Goal: Information Seeking & Learning: Learn about a topic

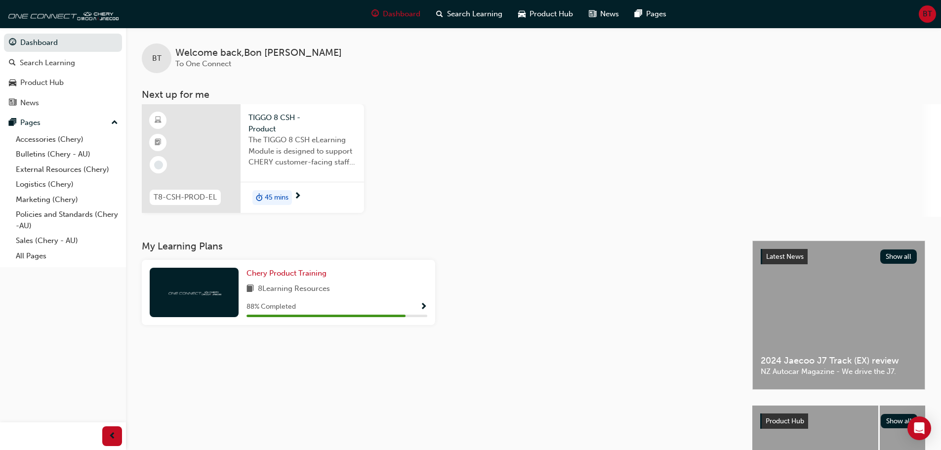
click at [292, 126] on span "TIGGO 8 CSH - Product" at bounding box center [302, 123] width 108 height 22
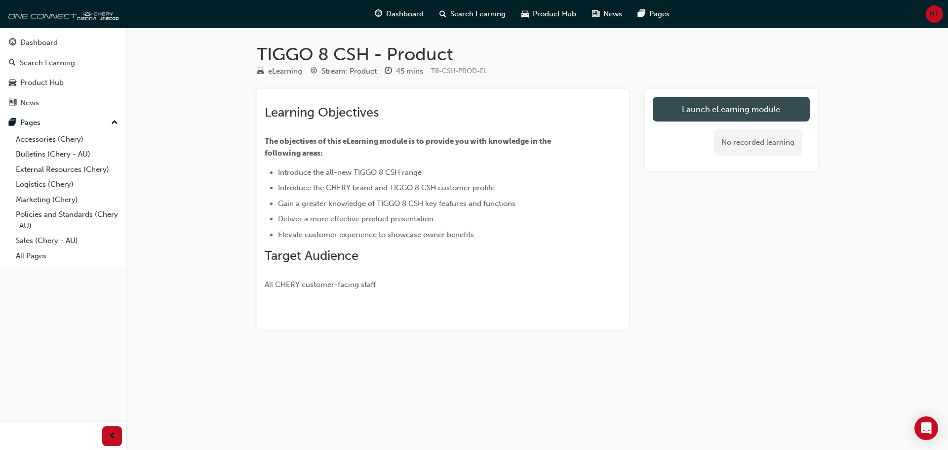
click at [732, 117] on link "Launch eLearning module" at bounding box center [731, 109] width 157 height 25
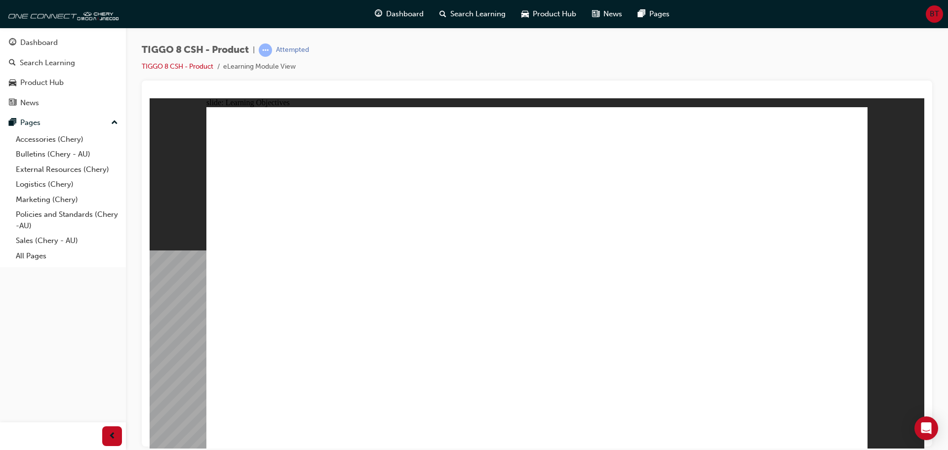
drag, startPoint x: 562, startPoint y: 359, endPoint x: 679, endPoint y: 375, distance: 117.6
drag, startPoint x: 731, startPoint y: 351, endPoint x: 769, endPoint y: 348, distance: 38.1
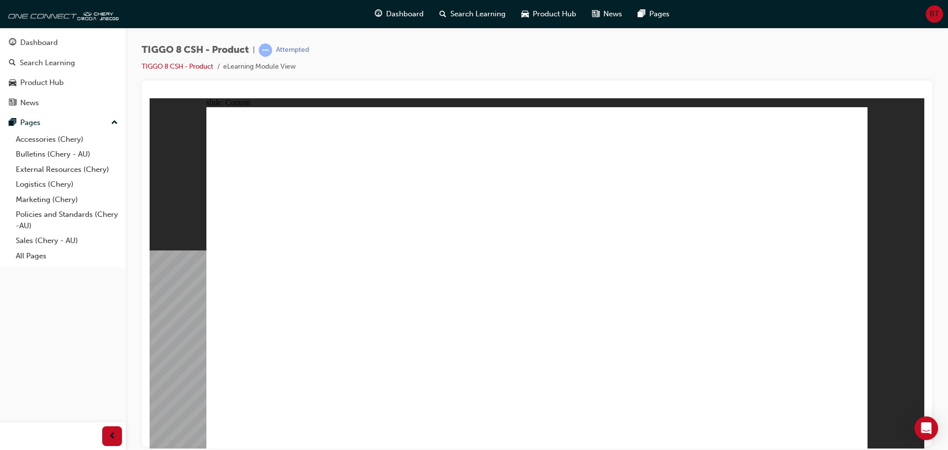
drag, startPoint x: 624, startPoint y: 253, endPoint x: 238, endPoint y: 285, distance: 387.6
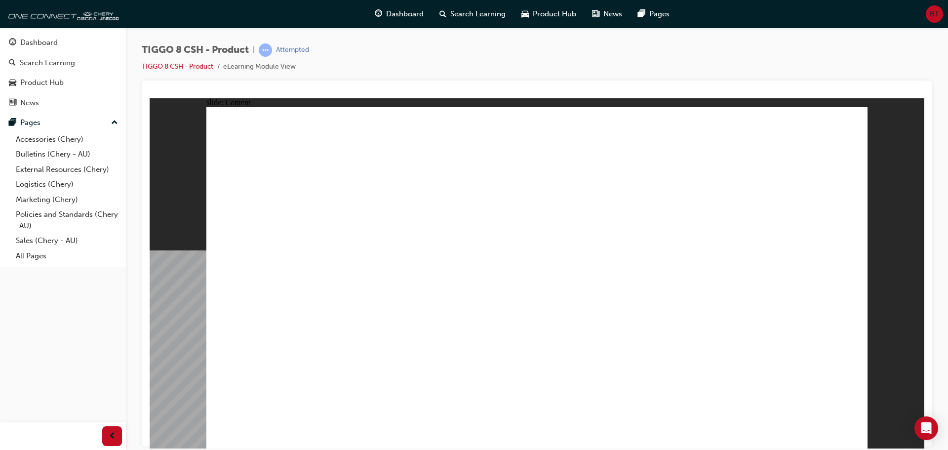
drag, startPoint x: 569, startPoint y: 306, endPoint x: 571, endPoint y: 311, distance: 5.5
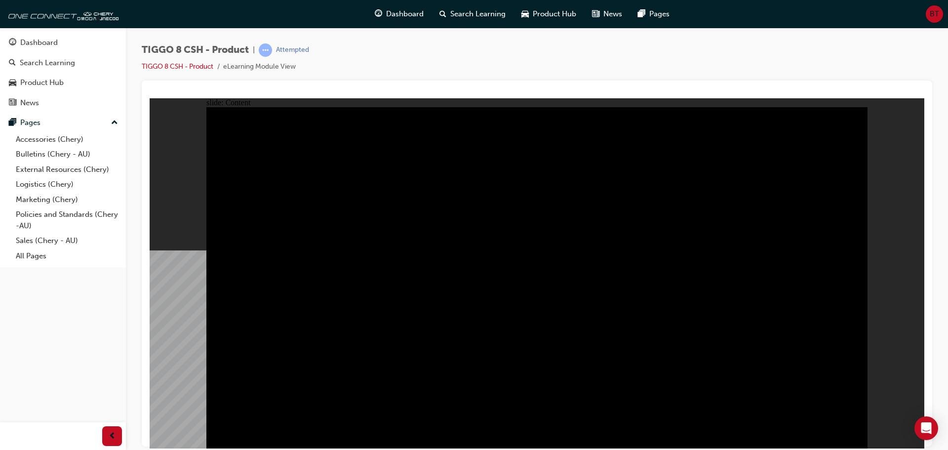
drag, startPoint x: 849, startPoint y: 434, endPoint x: 715, endPoint y: 424, distance: 133.7
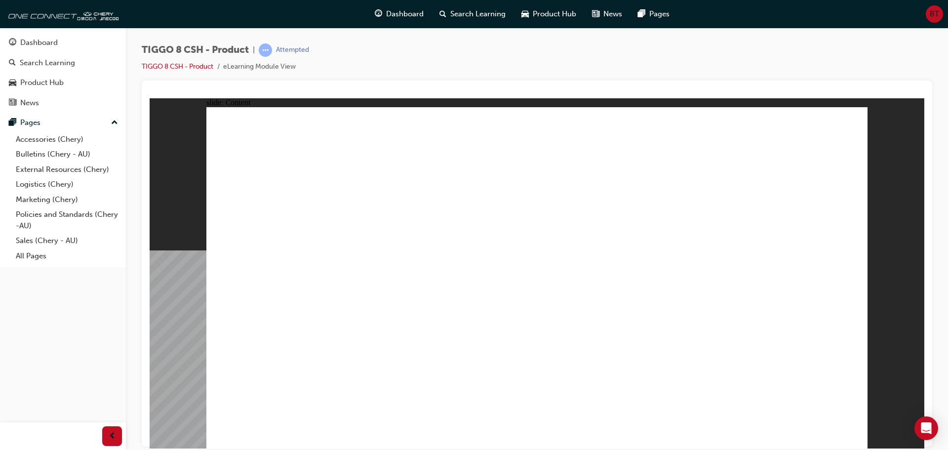
drag, startPoint x: 847, startPoint y: 429, endPoint x: 648, endPoint y: 366, distance: 208.4
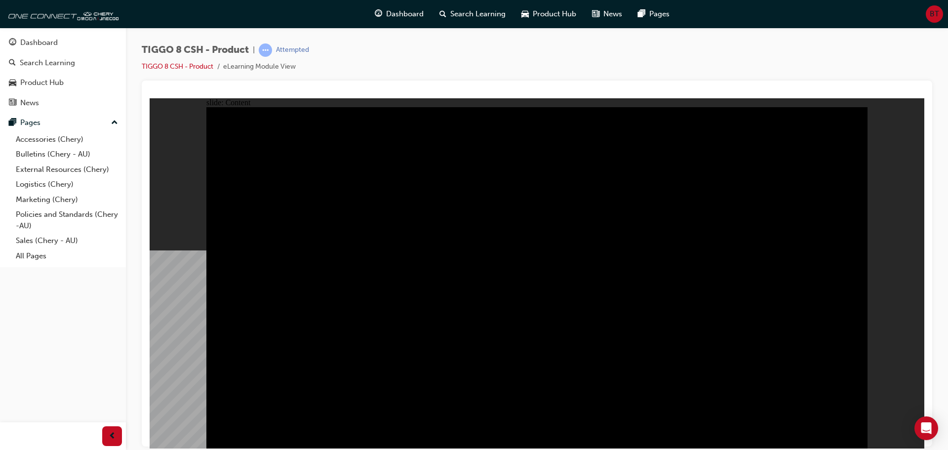
drag, startPoint x: 780, startPoint y: 340, endPoint x: 770, endPoint y: 340, distance: 10.9
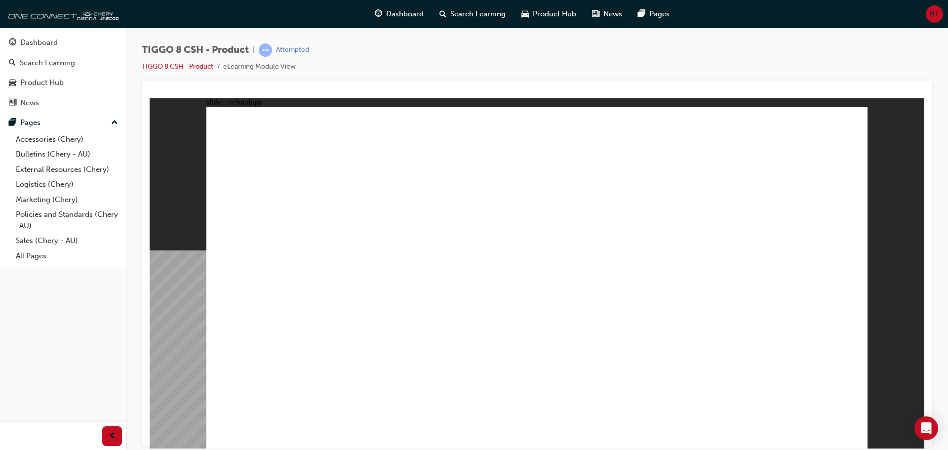
drag, startPoint x: 655, startPoint y: 337, endPoint x: 662, endPoint y: 337, distance: 6.9
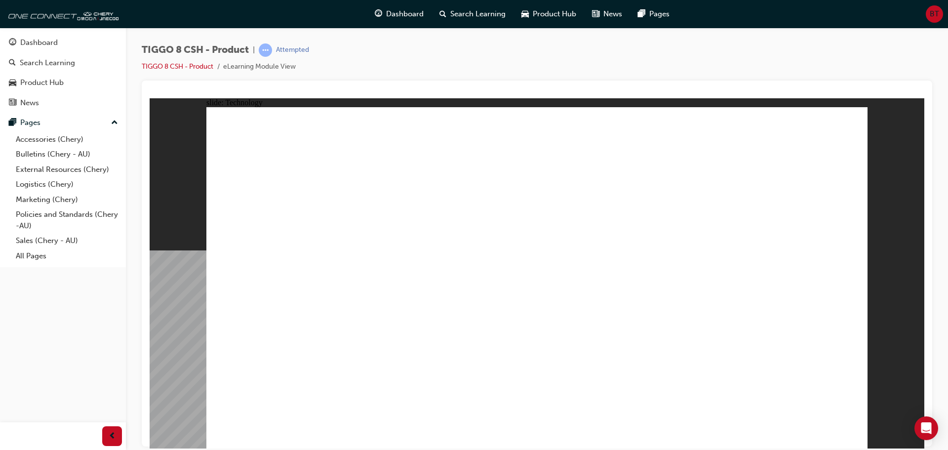
drag, startPoint x: 500, startPoint y: 298, endPoint x: 777, endPoint y: 355, distance: 282.3
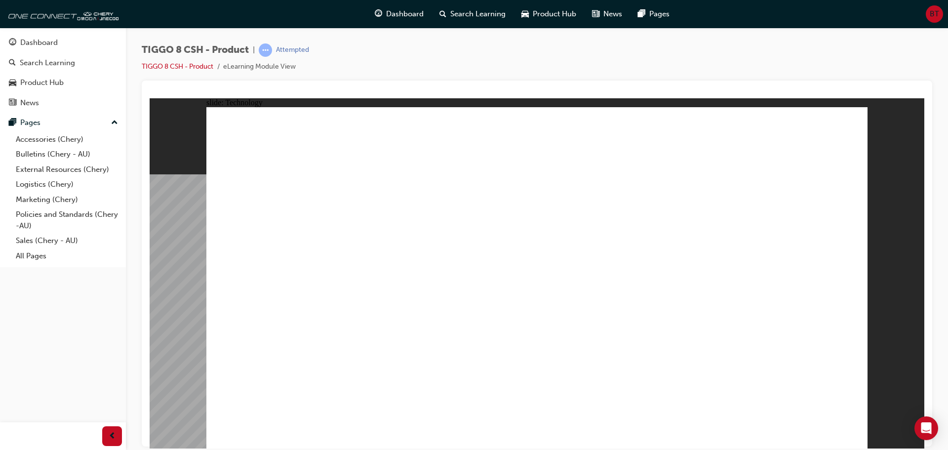
drag, startPoint x: 434, startPoint y: 346, endPoint x: 448, endPoint y: 287, distance: 60.3
drag, startPoint x: 579, startPoint y: 339, endPoint x: 464, endPoint y: 316, distance: 117.4
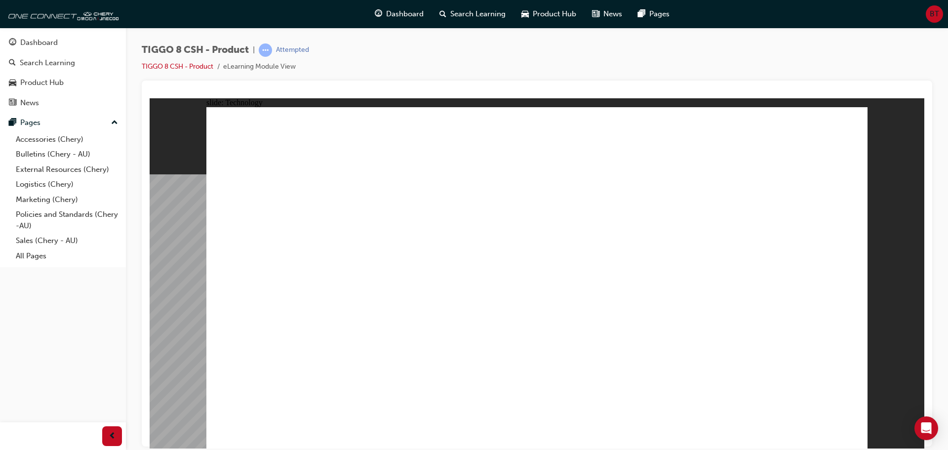
drag, startPoint x: 458, startPoint y: 204, endPoint x: 365, endPoint y: 187, distance: 94.5
drag, startPoint x: 365, startPoint y: 187, endPoint x: 393, endPoint y: 314, distance: 130.0
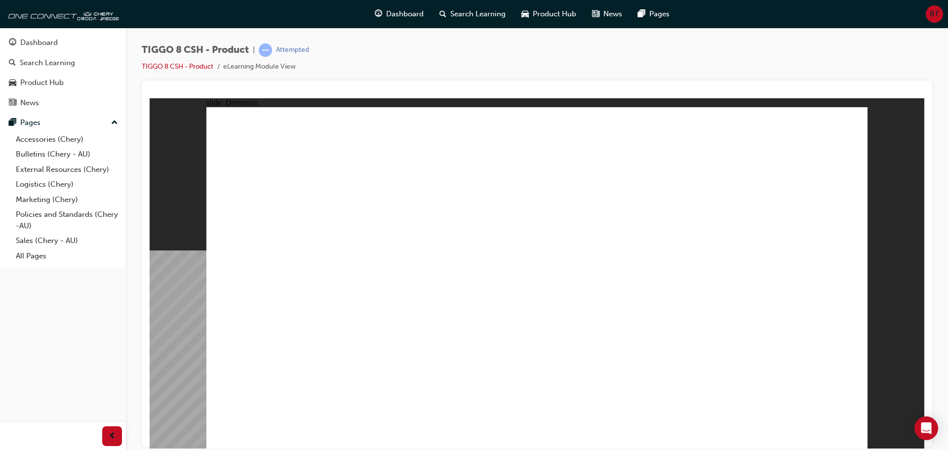
type input "24"
drag, startPoint x: 261, startPoint y: 261, endPoint x: 395, endPoint y: 263, distance: 134.4
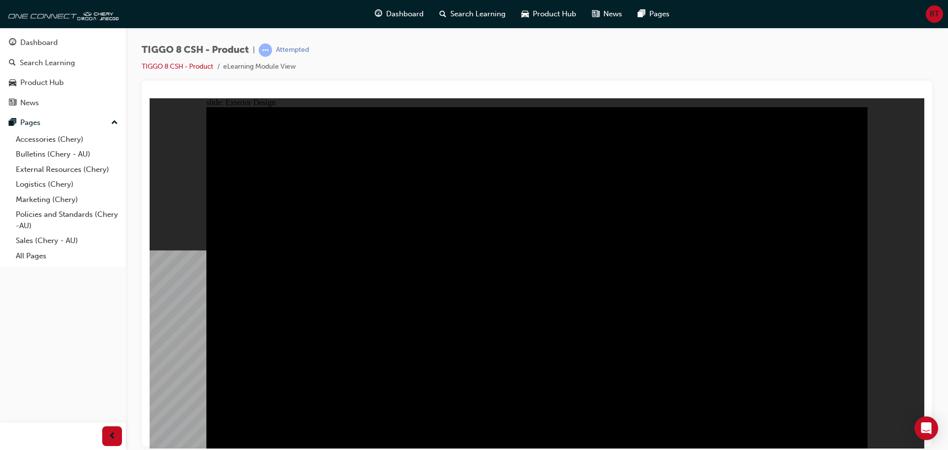
type input "23"
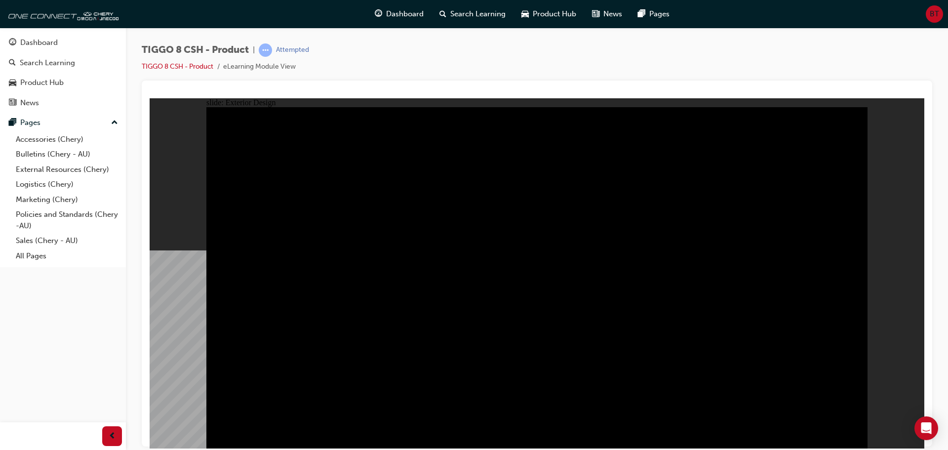
drag, startPoint x: 248, startPoint y: 143, endPoint x: 435, endPoint y: 161, distance: 187.5
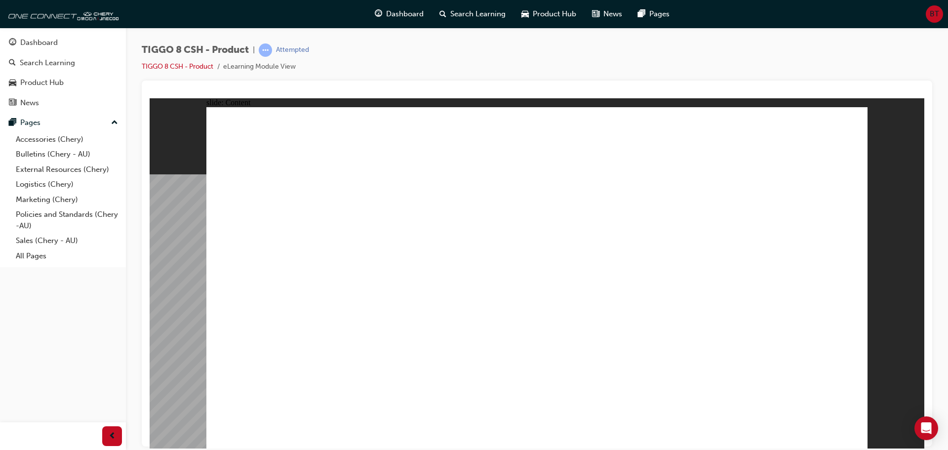
drag, startPoint x: 594, startPoint y: 199, endPoint x: 617, endPoint y: 157, distance: 48.0
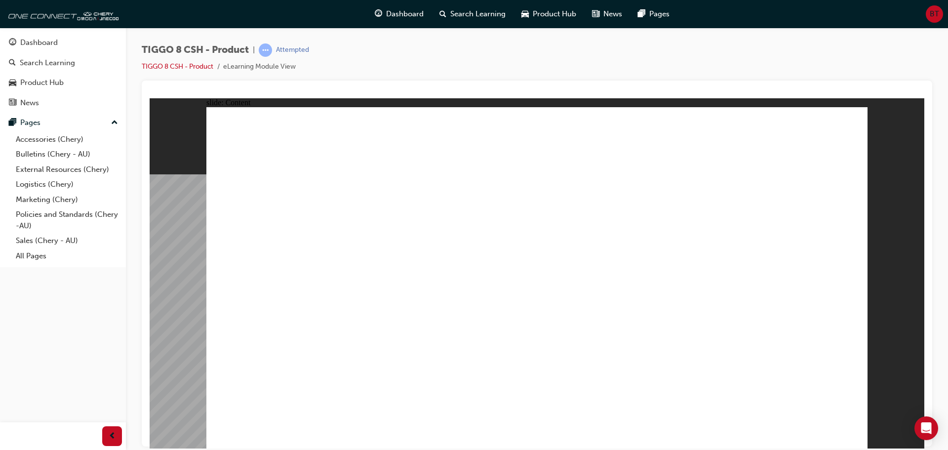
drag, startPoint x: 808, startPoint y: 117, endPoint x: 807, endPoint y: 127, distance: 10.4
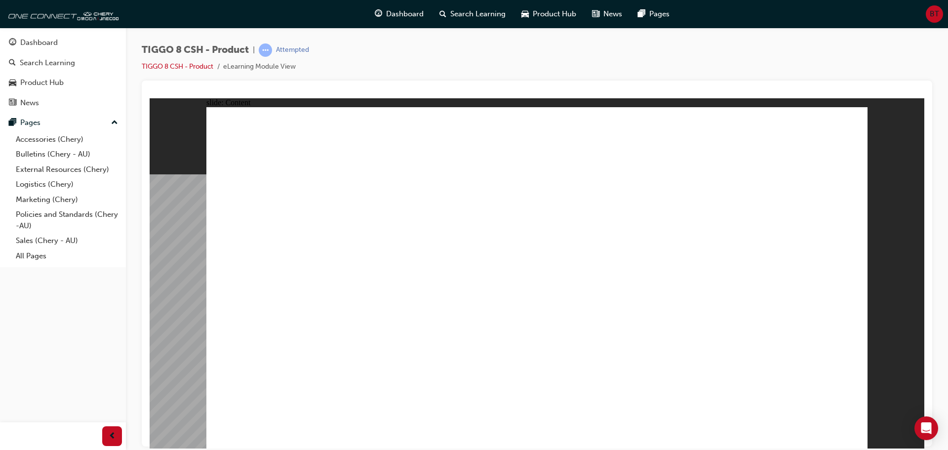
drag, startPoint x: 373, startPoint y: 341, endPoint x: 322, endPoint y: 339, distance: 51.9
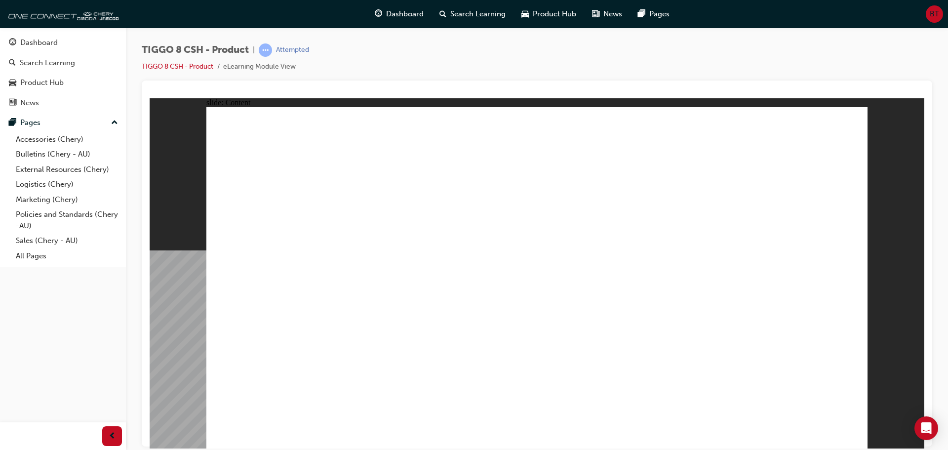
drag, startPoint x: 699, startPoint y: 309, endPoint x: 621, endPoint y: 334, distance: 82.0
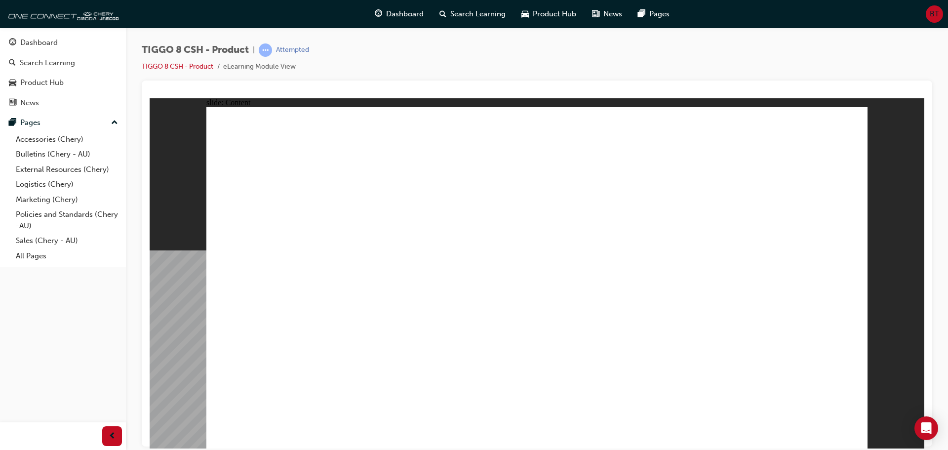
drag, startPoint x: 840, startPoint y: 429, endPoint x: 854, endPoint y: 437, distance: 16.2
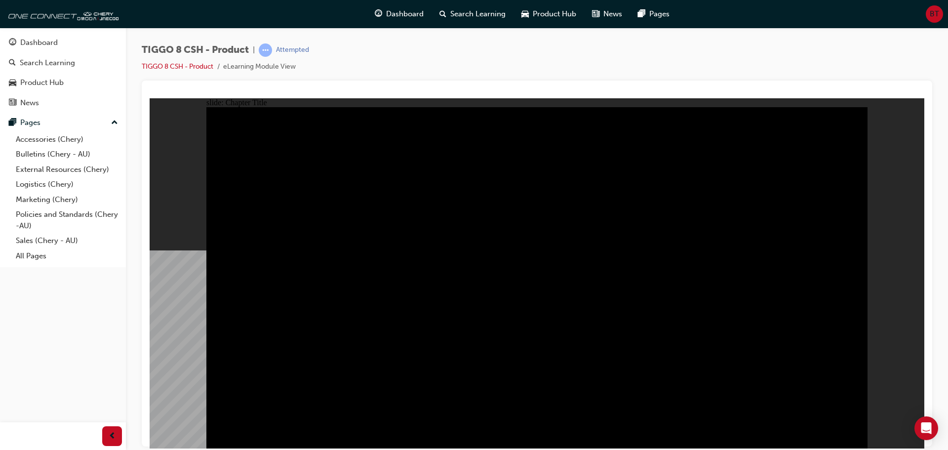
radio input "true"
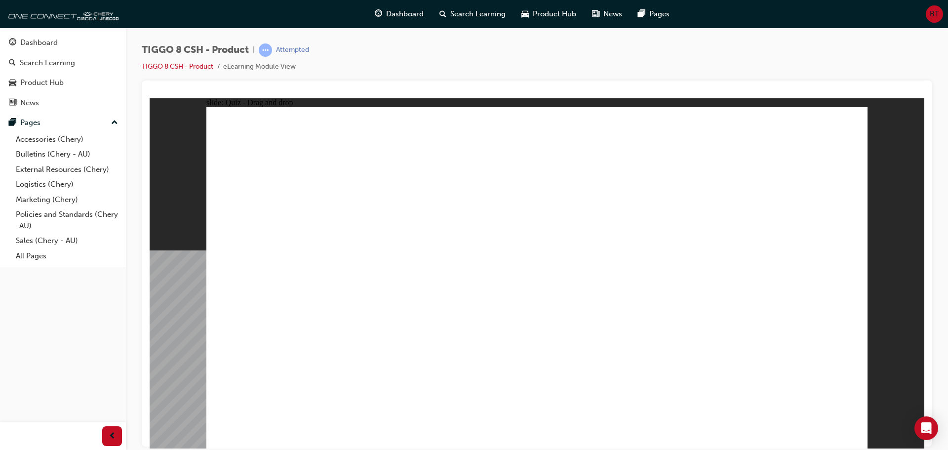
drag, startPoint x: 591, startPoint y: 215, endPoint x: 661, endPoint y: 294, distance: 105.7
drag, startPoint x: 648, startPoint y: 149, endPoint x: 413, endPoint y: 296, distance: 277.4
drag, startPoint x: 783, startPoint y: 134, endPoint x: 764, endPoint y: 123, distance: 22.8
drag, startPoint x: 652, startPoint y: 289, endPoint x: 523, endPoint y: 292, distance: 128.4
drag, startPoint x: 503, startPoint y: 134, endPoint x: 646, endPoint y: 295, distance: 215.2
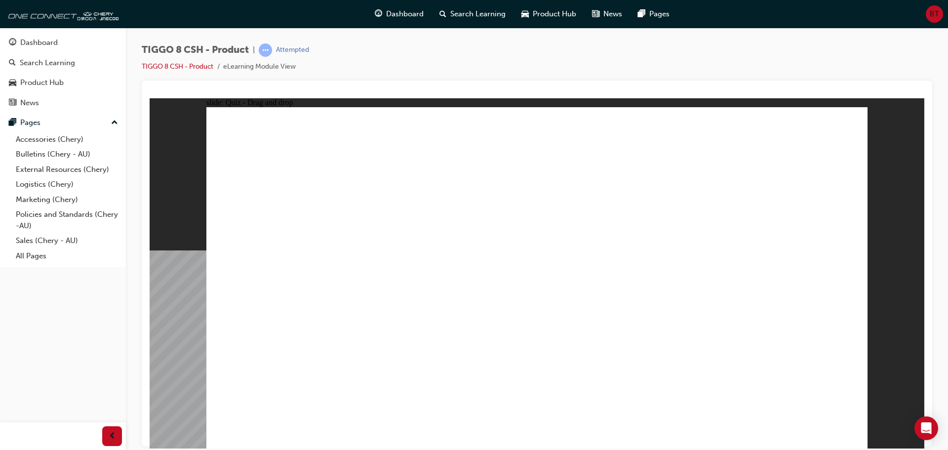
drag, startPoint x: 765, startPoint y: 146, endPoint x: 780, endPoint y: 295, distance: 149.4
drag, startPoint x: 776, startPoint y: 274, endPoint x: 802, endPoint y: 306, distance: 41.8
drag, startPoint x: 771, startPoint y: 149, endPoint x: 300, endPoint y: 295, distance: 493.1
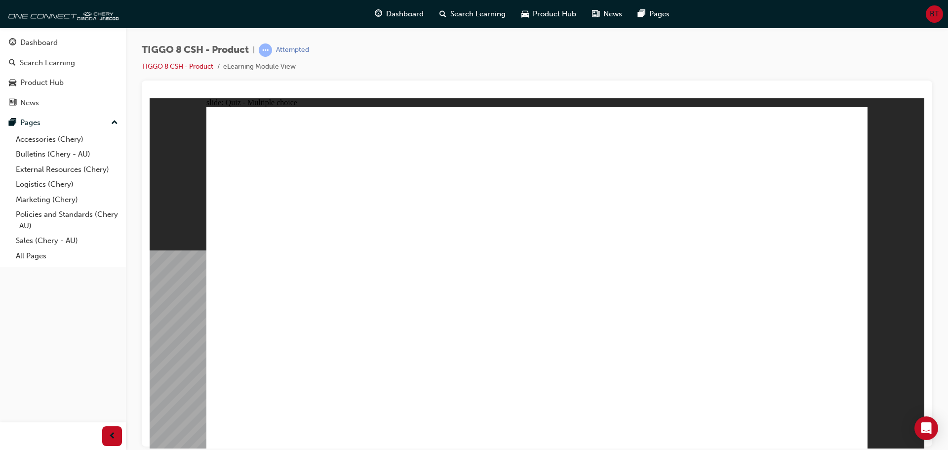
checkbox input "true"
radio input "true"
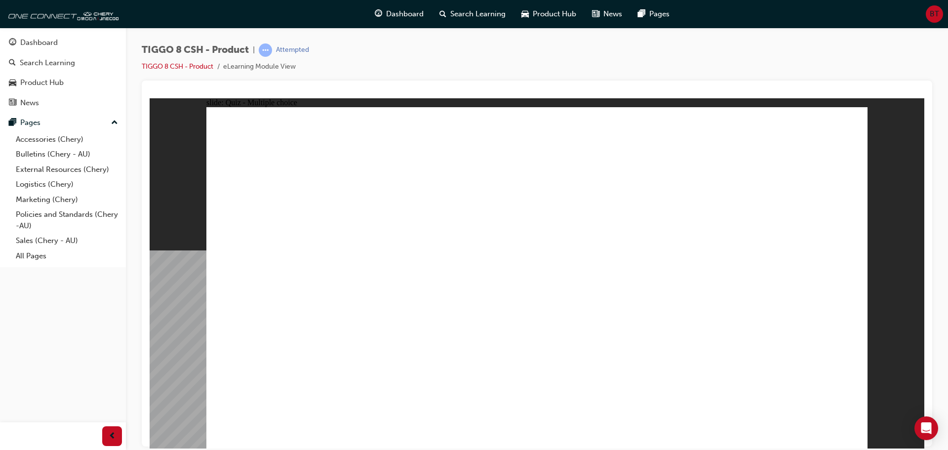
drag, startPoint x: 473, startPoint y: 320, endPoint x: 462, endPoint y: 327, distance: 12.9
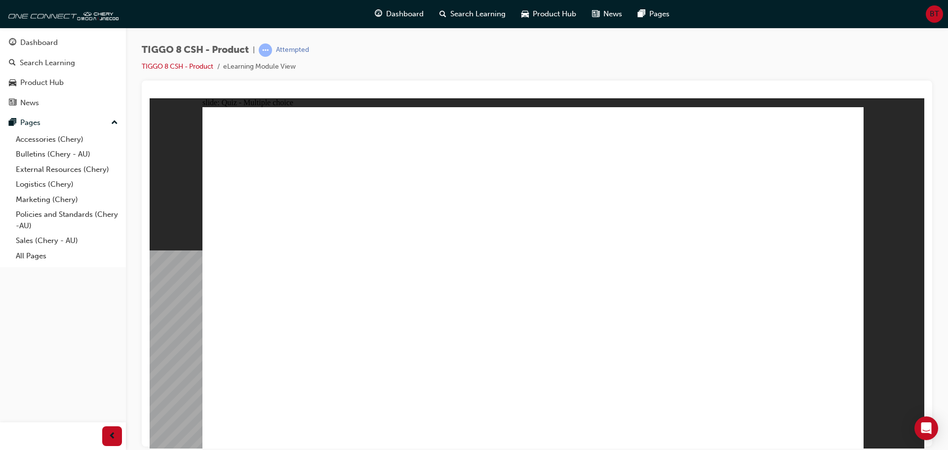
drag, startPoint x: 533, startPoint y: 327, endPoint x: 533, endPoint y: 340, distance: 13.3
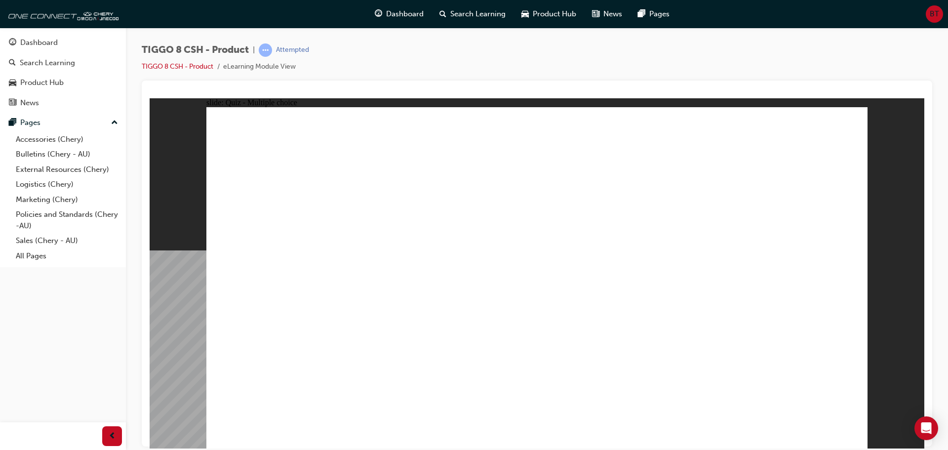
drag, startPoint x: 530, startPoint y: 146, endPoint x: 575, endPoint y: 342, distance: 201.2
drag, startPoint x: 556, startPoint y: 170, endPoint x: 618, endPoint y: 345, distance: 185.0
drag, startPoint x: 641, startPoint y: 215, endPoint x: 595, endPoint y: 348, distance: 140.6
drag, startPoint x: 685, startPoint y: 163, endPoint x: 699, endPoint y: 320, distance: 157.2
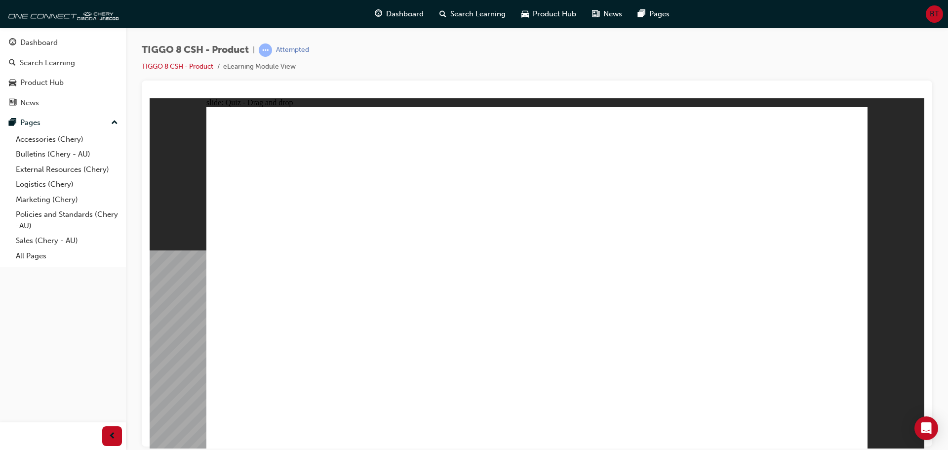
drag, startPoint x: 785, startPoint y: 144, endPoint x: 676, endPoint y: 133, distance: 109.7
drag, startPoint x: 697, startPoint y: 325, endPoint x: 357, endPoint y: 293, distance: 342.3
drag, startPoint x: 674, startPoint y: 193, endPoint x: 330, endPoint y: 322, distance: 367.6
drag, startPoint x: 603, startPoint y: 225, endPoint x: 355, endPoint y: 327, distance: 267.8
drag, startPoint x: 644, startPoint y: 187, endPoint x: 319, endPoint y: 331, distance: 356.0
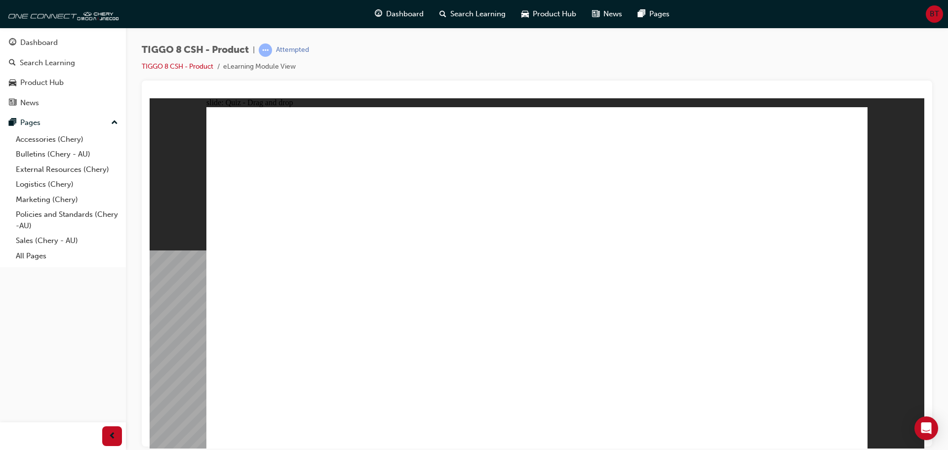
drag, startPoint x: 677, startPoint y: 146, endPoint x: 321, endPoint y: 323, distance: 397.2
drag, startPoint x: 662, startPoint y: 190, endPoint x: 667, endPoint y: 192, distance: 5.2
drag, startPoint x: 778, startPoint y: 142, endPoint x: 676, endPoint y: 337, distance: 220.0
drag, startPoint x: 660, startPoint y: 238, endPoint x: 419, endPoint y: 321, distance: 254.8
drag, startPoint x: 771, startPoint y: 168, endPoint x: 264, endPoint y: 328, distance: 531.6
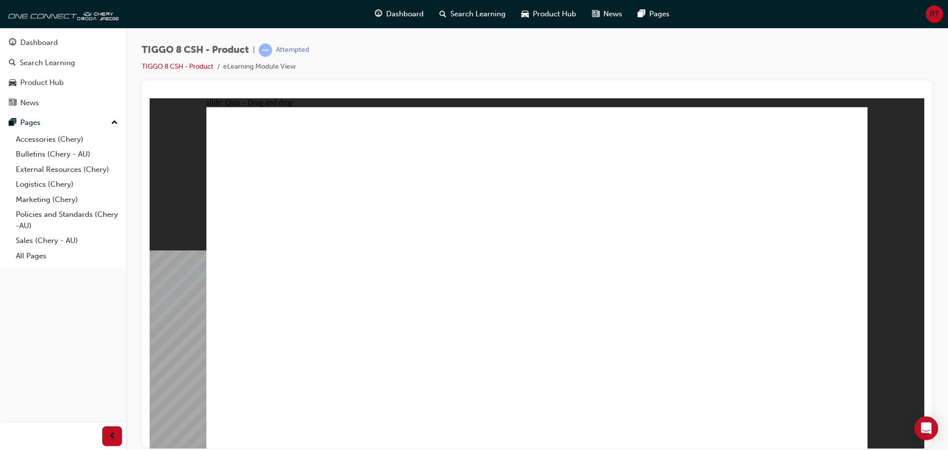
drag, startPoint x: 802, startPoint y: 173, endPoint x: 439, endPoint y: 316, distance: 390.3
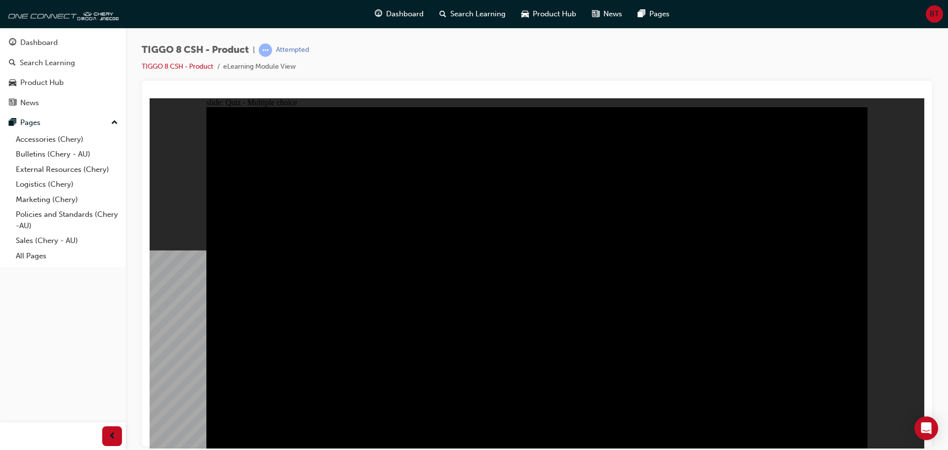
drag, startPoint x: 282, startPoint y: 205, endPoint x: 369, endPoint y: 231, distance: 91.3
drag, startPoint x: 359, startPoint y: 237, endPoint x: 507, endPoint y: 241, distance: 148.7
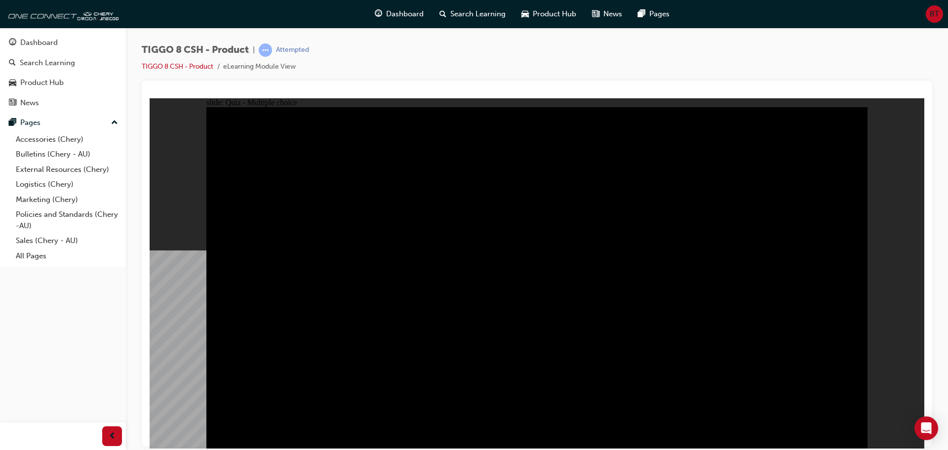
radio input "false"
radio input "true"
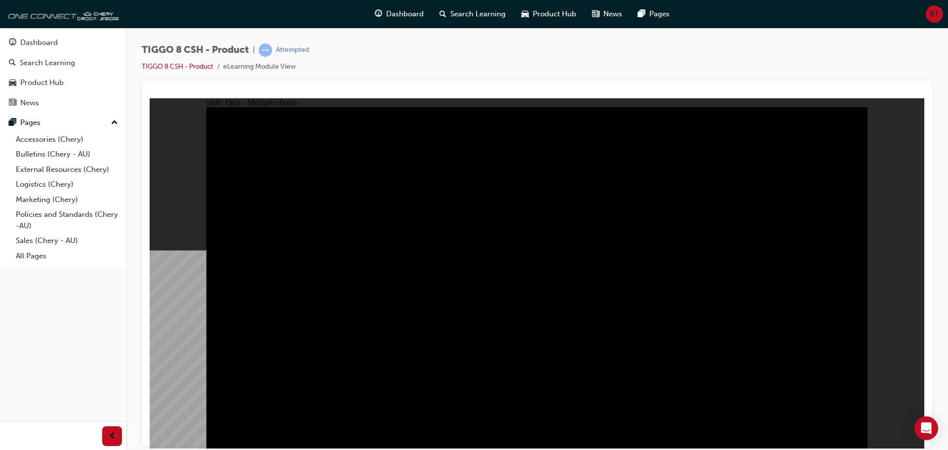
radio input "true"
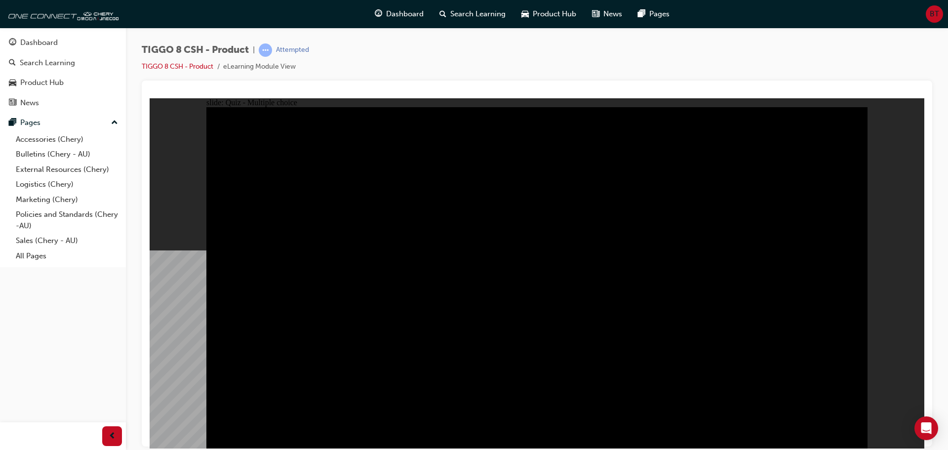
radio input "true"
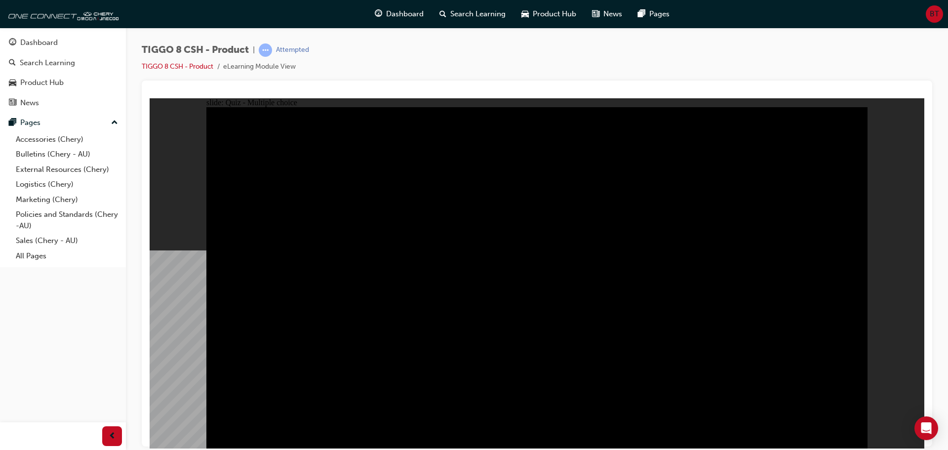
checkbox input "true"
checkbox input "false"
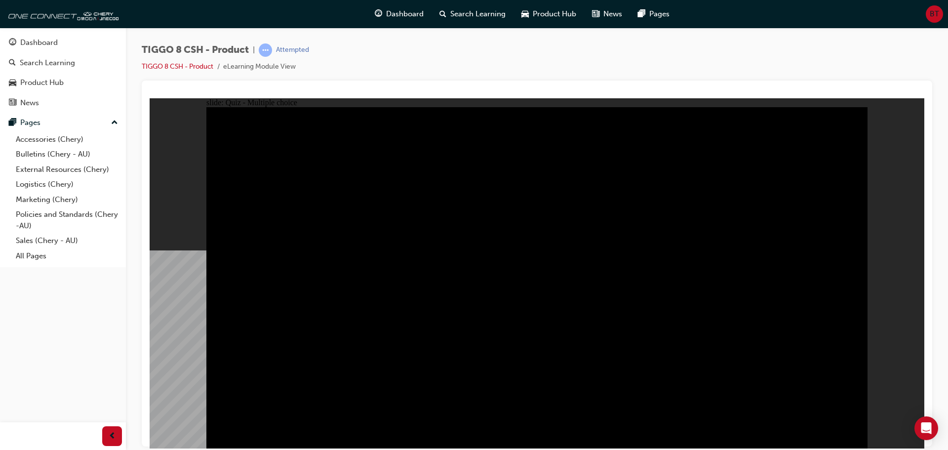
checkbox input "true"
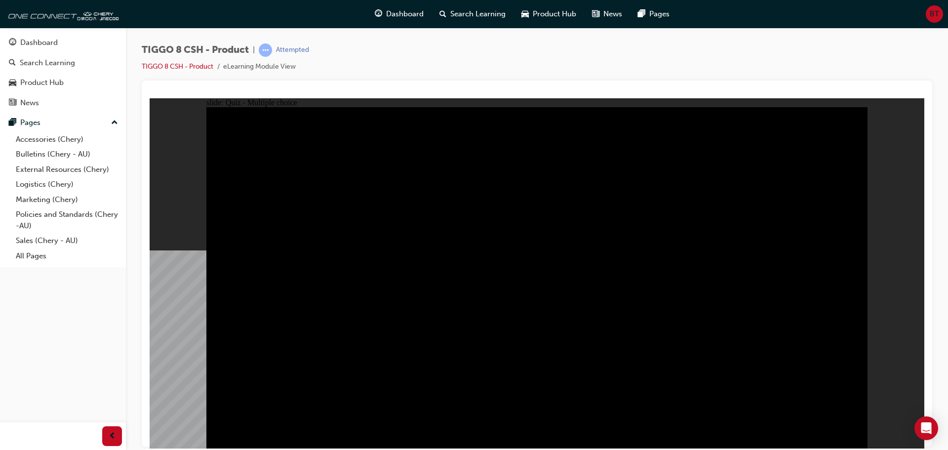
checkbox input "true"
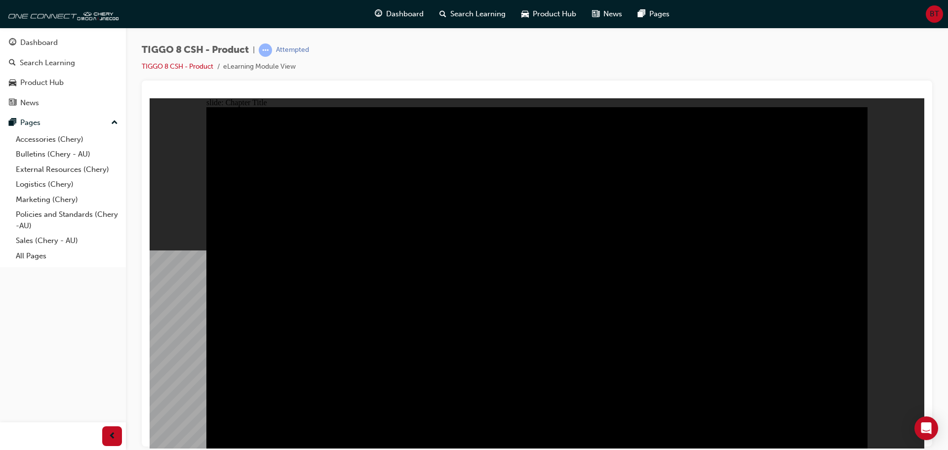
radio input "true"
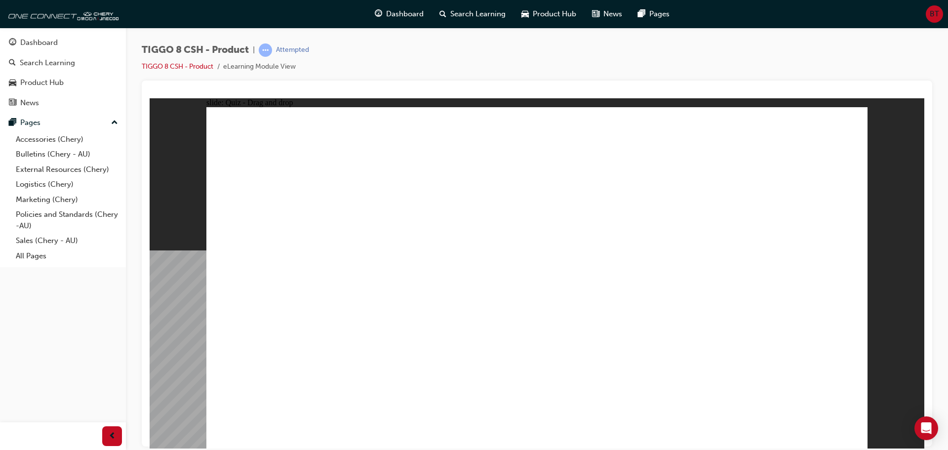
drag, startPoint x: 547, startPoint y: 144, endPoint x: 673, endPoint y: 303, distance: 203.6
drag, startPoint x: 614, startPoint y: 222, endPoint x: 555, endPoint y: 299, distance: 96.9
drag, startPoint x: 674, startPoint y: 151, endPoint x: 475, endPoint y: 291, distance: 243.2
drag, startPoint x: 729, startPoint y: 222, endPoint x: 769, endPoint y: 299, distance: 87.1
drag, startPoint x: 475, startPoint y: 303, endPoint x: 308, endPoint y: 303, distance: 167.4
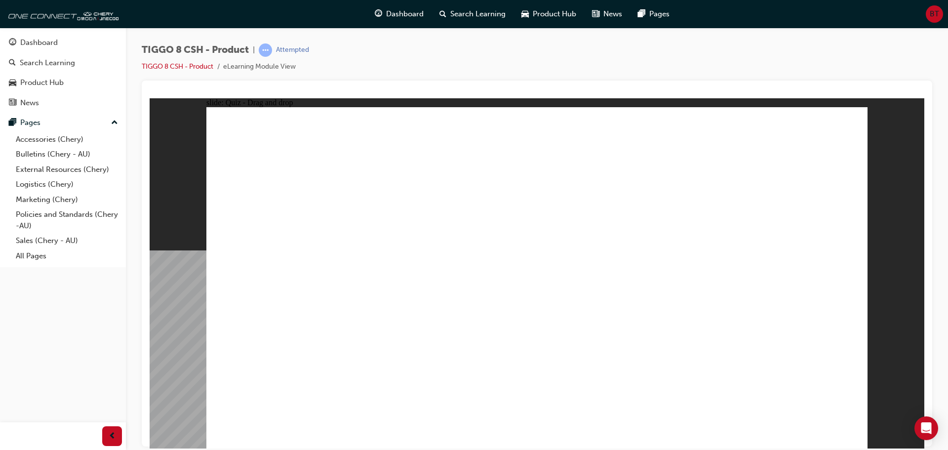
checkbox input "true"
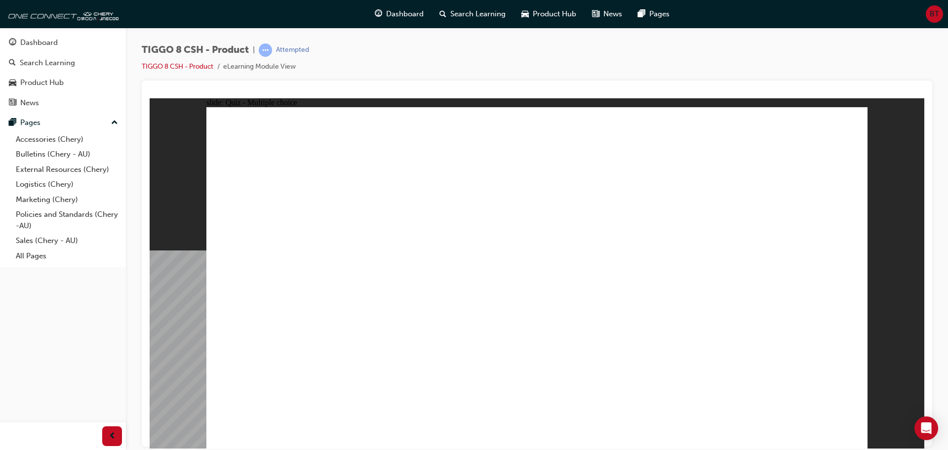
radio input "true"
drag, startPoint x: 673, startPoint y: 167, endPoint x: 598, endPoint y: 331, distance: 180.4
drag, startPoint x: 660, startPoint y: 187, endPoint x: 339, endPoint y: 318, distance: 346.5
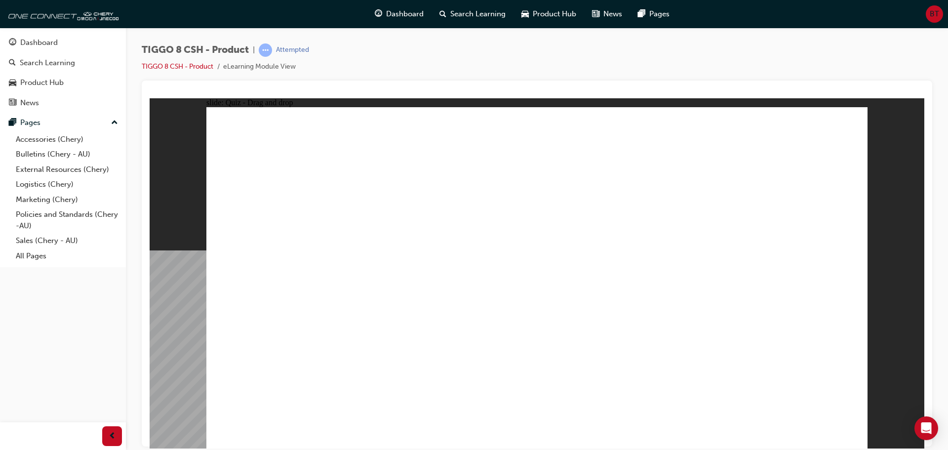
drag, startPoint x: 763, startPoint y: 171, endPoint x: 675, endPoint y: 326, distance: 177.7
drag, startPoint x: 569, startPoint y: 148, endPoint x: 638, endPoint y: 262, distance: 133.2
drag, startPoint x: 753, startPoint y: 167, endPoint x: 641, endPoint y: 332, distance: 199.9
drag, startPoint x: 548, startPoint y: 172, endPoint x: 607, endPoint y: 347, distance: 184.0
drag, startPoint x: 653, startPoint y: 201, endPoint x: 674, endPoint y: 353, distance: 154.1
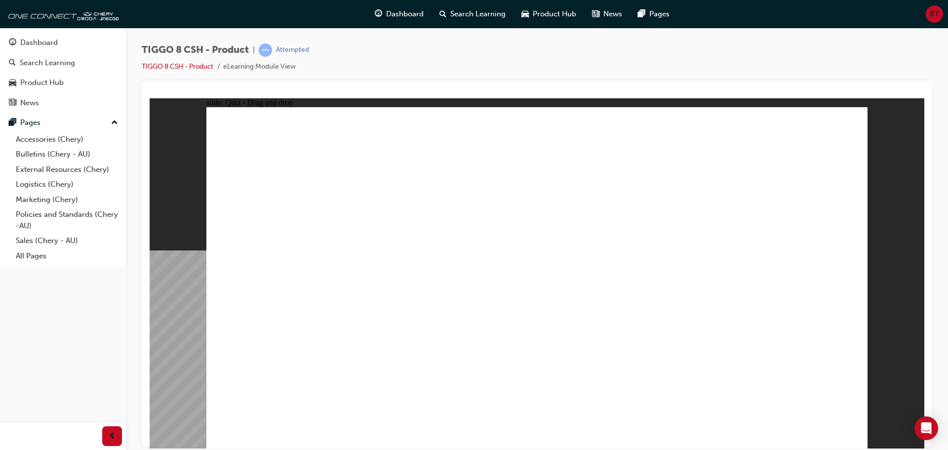
drag, startPoint x: 677, startPoint y: 143, endPoint x: 668, endPoint y: 351, distance: 208.2
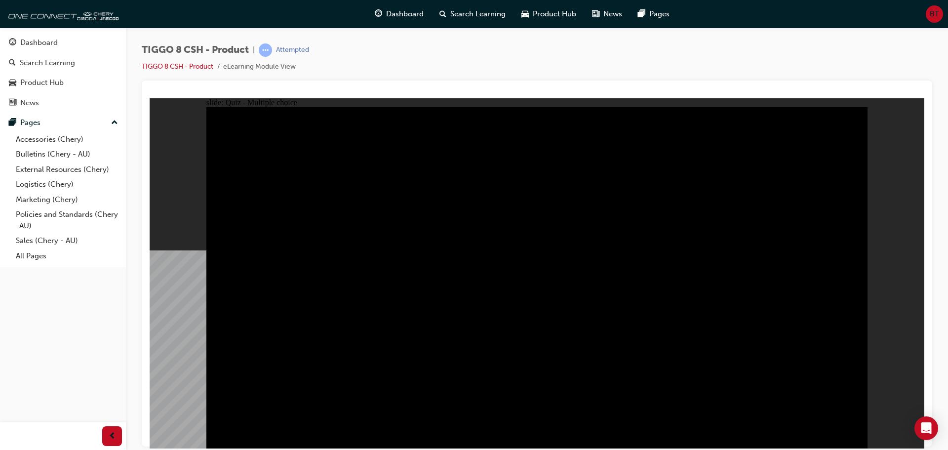
radio input "true"
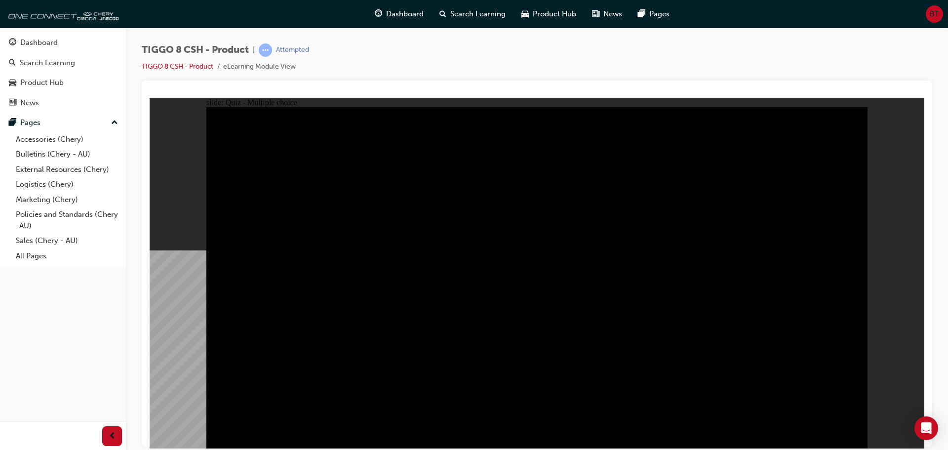
radio input "true"
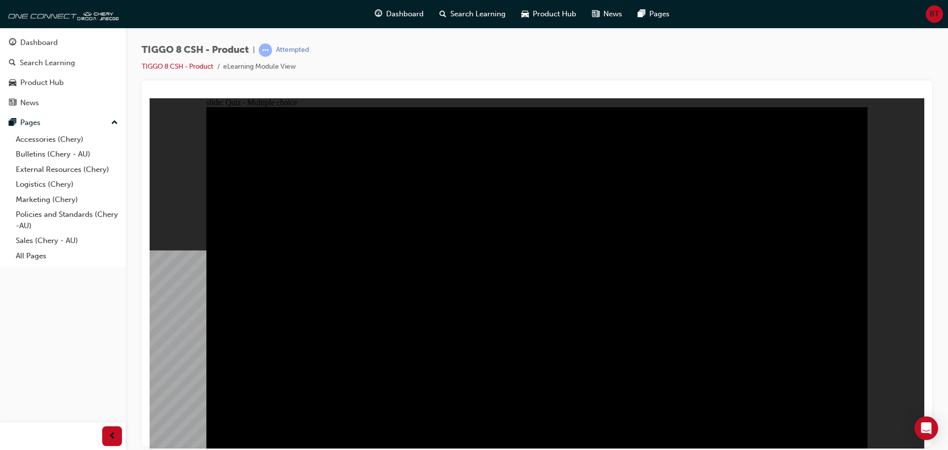
radio input "true"
checkbox input "true"
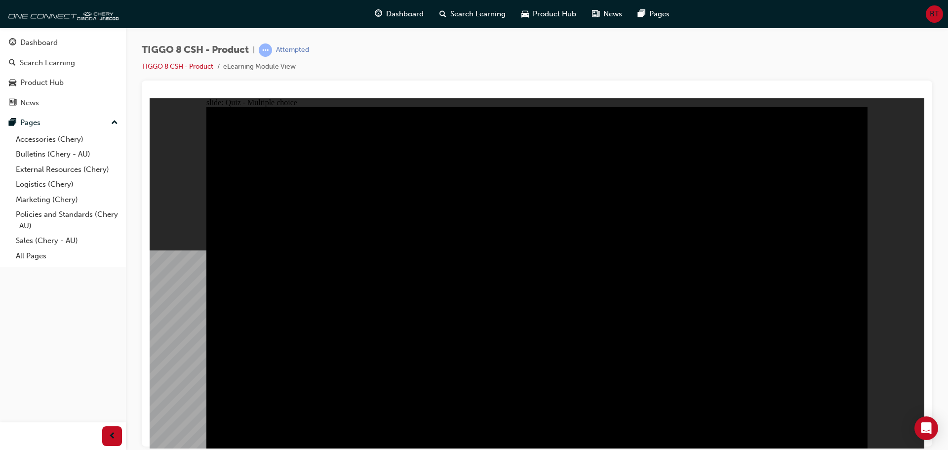
checkbox input "true"
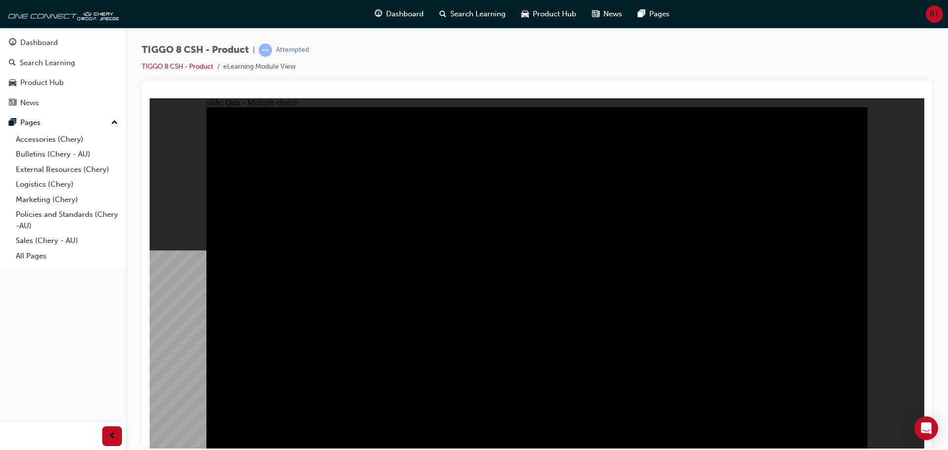
drag, startPoint x: 315, startPoint y: 207, endPoint x: 430, endPoint y: 206, distance: 114.6
checkbox input "true"
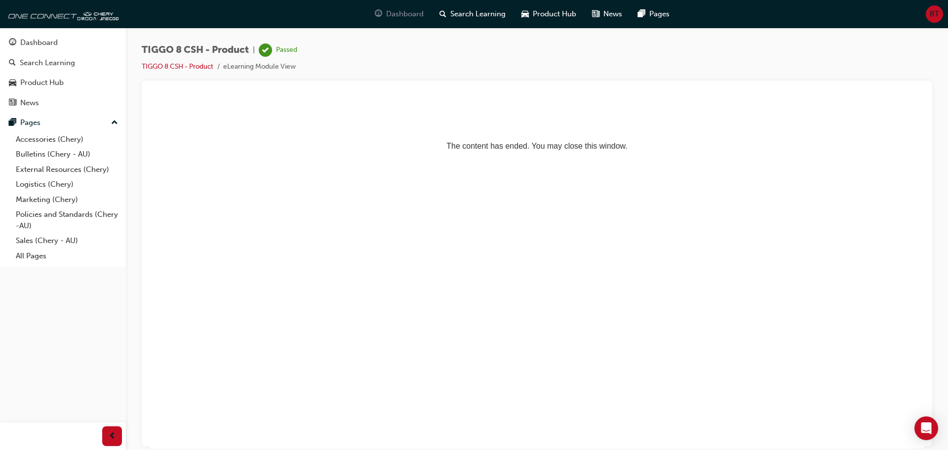
click at [402, 18] on span "Dashboard" at bounding box center [405, 13] width 38 height 11
